Goal: Task Accomplishment & Management: Manage account settings

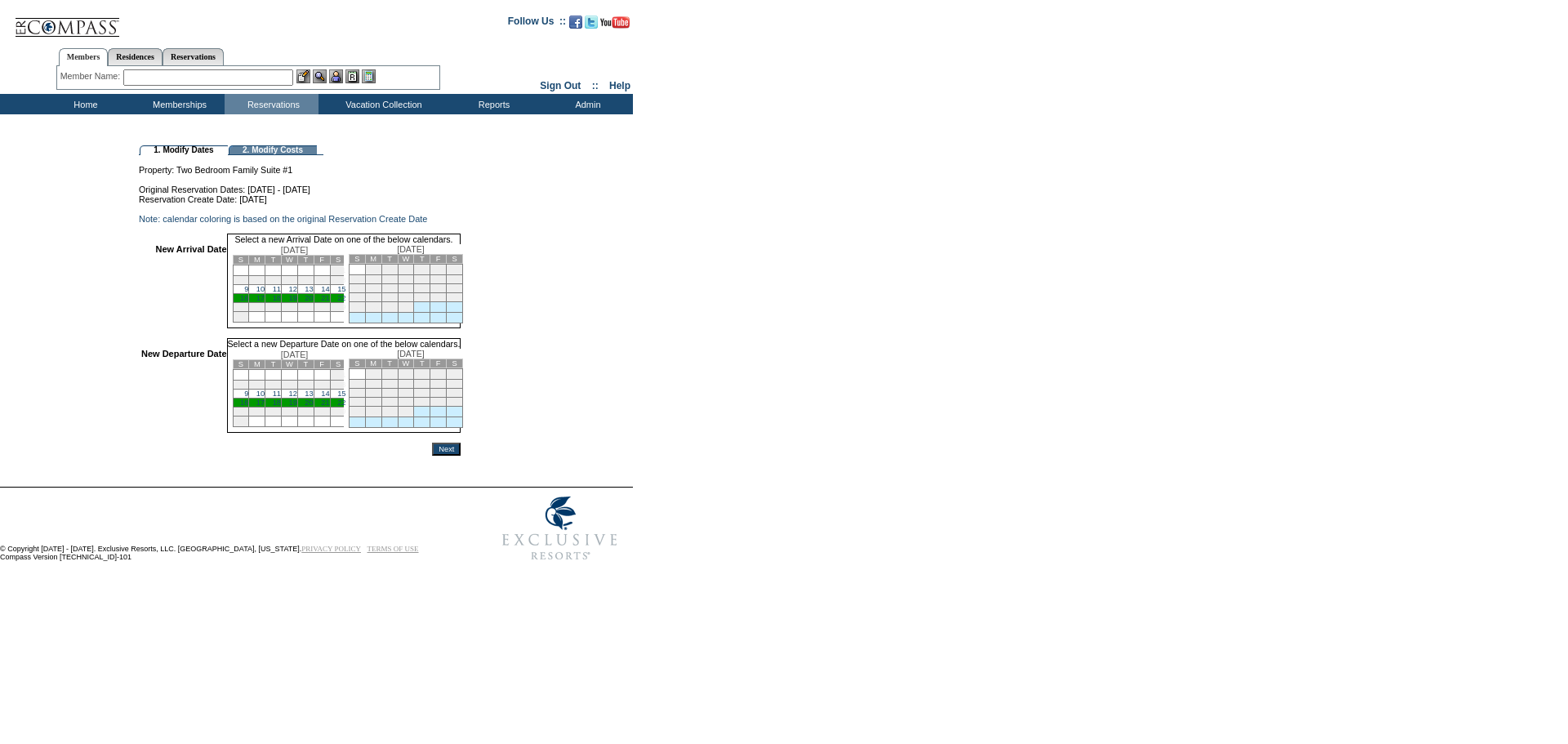
click at [248, 293] on link "9" at bounding box center [246, 289] width 4 height 8
click at [345, 407] on link "22" at bounding box center [342, 403] width 8 height 8
click at [460, 455] on input "Next" at bounding box center [446, 449] width 29 height 13
